Goal: Understand process/instructions: Learn about a topic

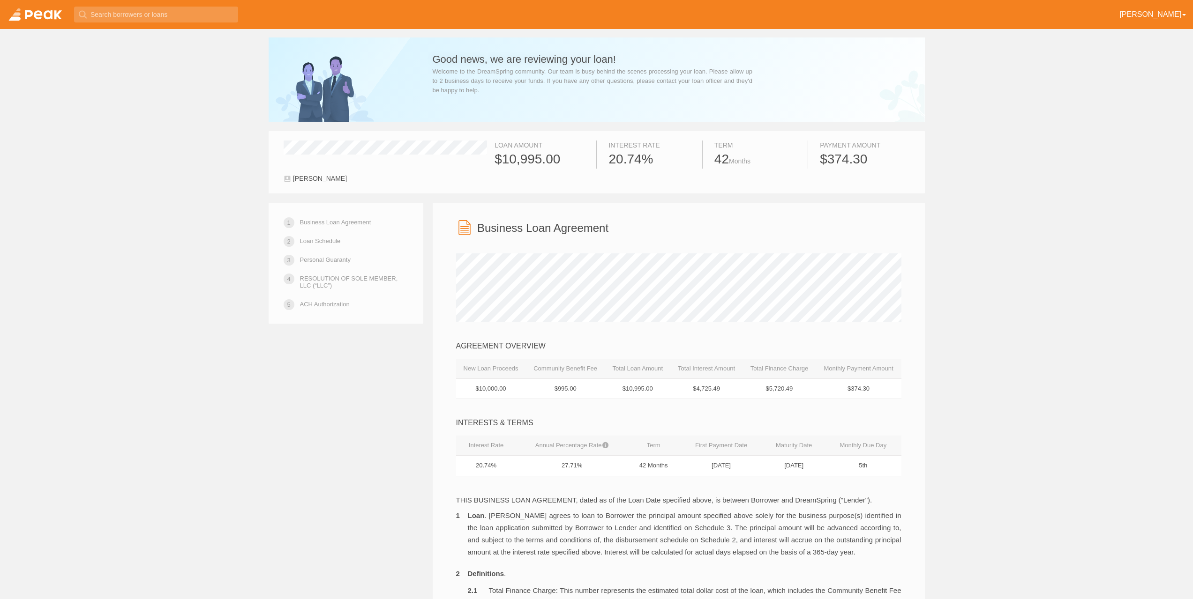
scroll to position [0, 0]
click at [339, 301] on link "ACH Authorization" at bounding box center [325, 305] width 50 height 16
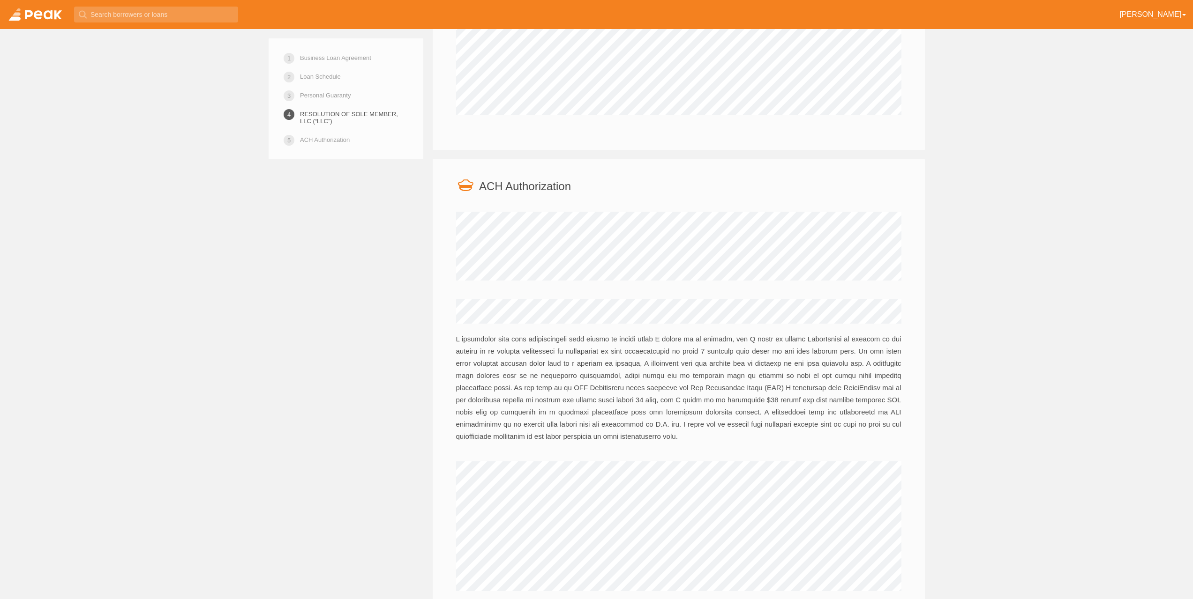
scroll to position [3762, 0]
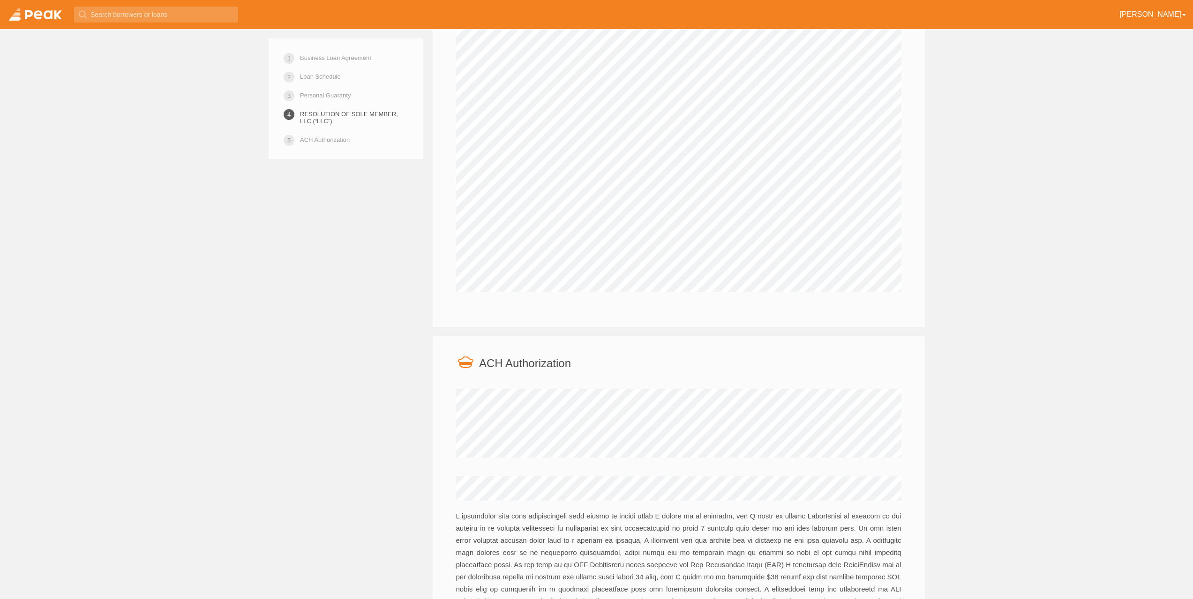
click at [36, 10] on link at bounding box center [35, 14] width 70 height 29
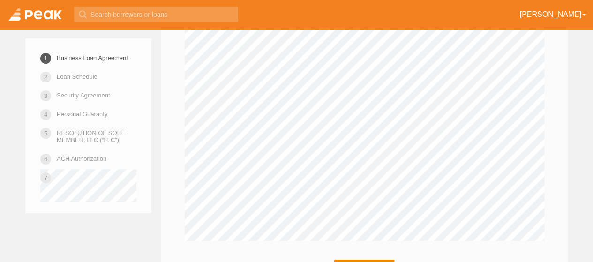
scroll to position [1866, 0]
click at [58, 83] on link "Loan Schedule" at bounding box center [77, 76] width 41 height 16
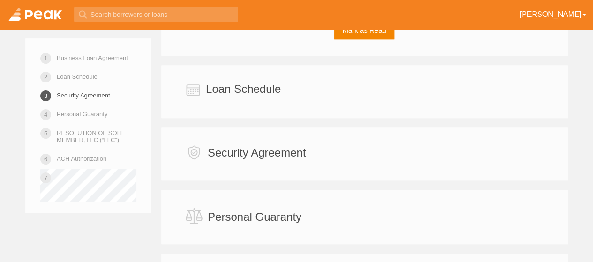
scroll to position [2103, 0]
click at [70, 54] on link "Business Loan Agreement" at bounding box center [92, 58] width 71 height 16
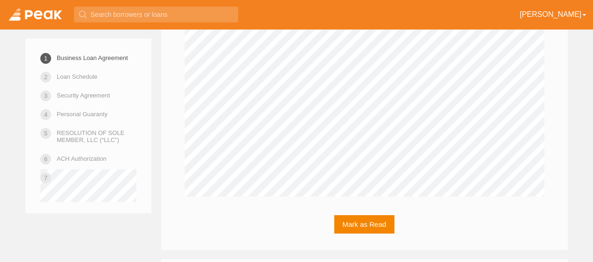
scroll to position [1910, 0]
click at [357, 214] on button "Mark as Read" at bounding box center [364, 223] width 60 height 18
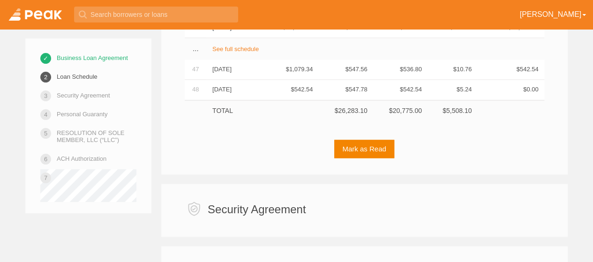
scroll to position [2451, 0]
click at [356, 139] on button "Mark as Read" at bounding box center [364, 148] width 60 height 18
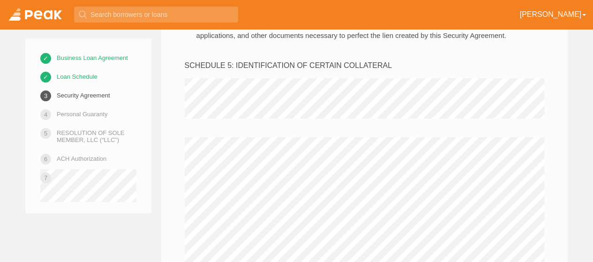
scroll to position [3373, 0]
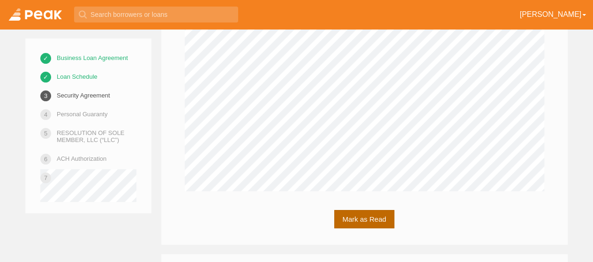
click at [363, 210] on button "Mark as Read" at bounding box center [364, 219] width 60 height 18
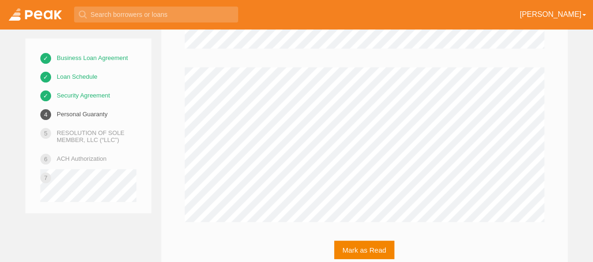
scroll to position [4735, 0]
click at [355, 236] on button "Mark as Read" at bounding box center [364, 245] width 60 height 18
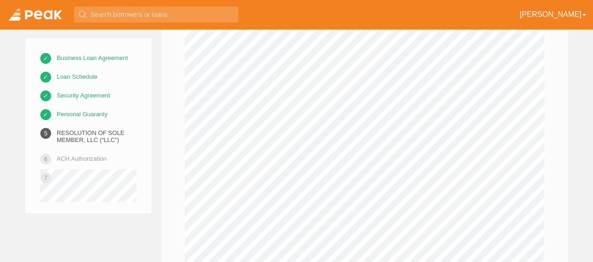
scroll to position [5173, 0]
click at [77, 157] on link "ACH Authorization" at bounding box center [82, 158] width 50 height 16
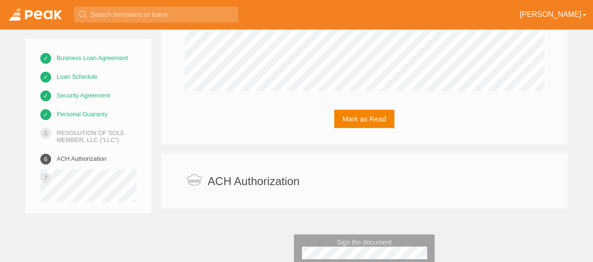
scroll to position [5429, 0]
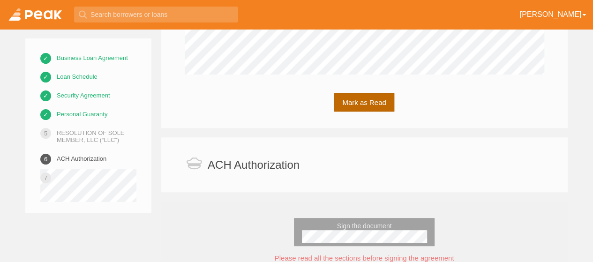
click at [360, 93] on button "Mark as Read" at bounding box center [364, 102] width 60 height 18
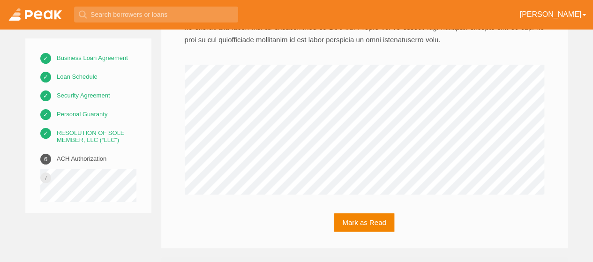
scroll to position [5866, 0]
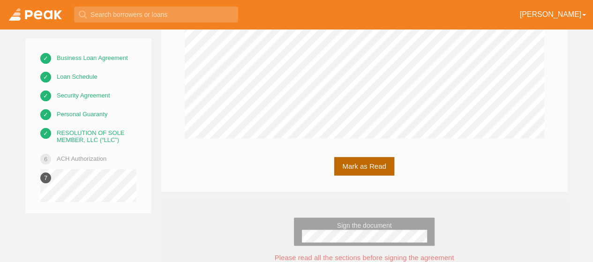
click at [356, 157] on button "Mark as Read" at bounding box center [364, 166] width 60 height 18
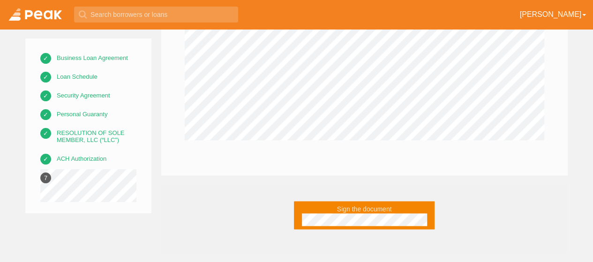
scroll to position [5833, 0]
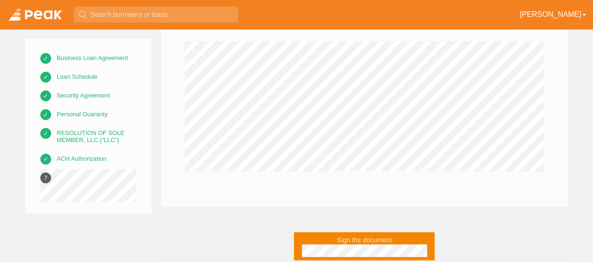
click at [34, 18] on link at bounding box center [35, 14] width 70 height 29
